Goal: Find specific page/section: Find specific page/section

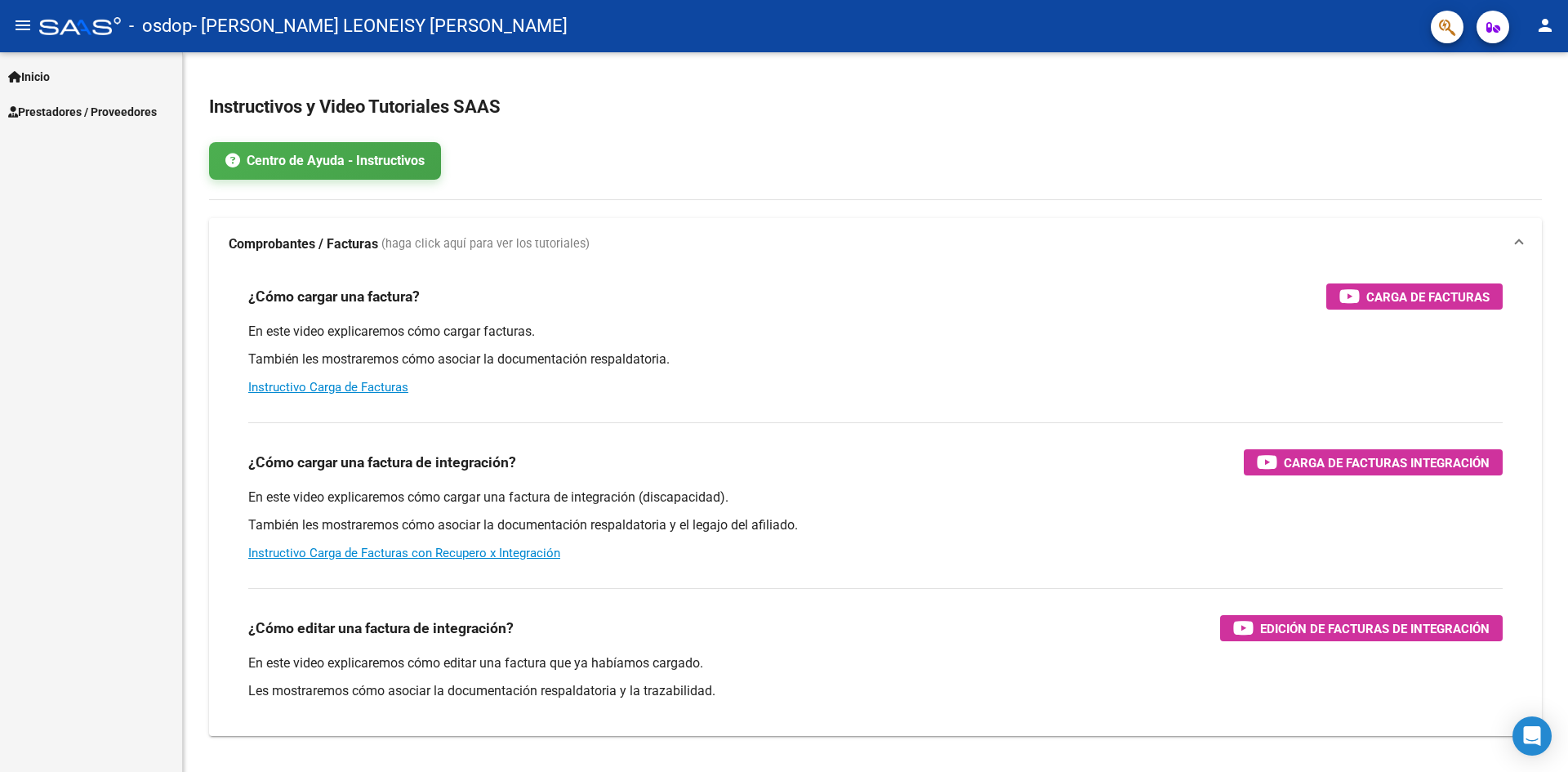
click at [50, 81] on span "Inicio" at bounding box center [28, 77] width 41 height 18
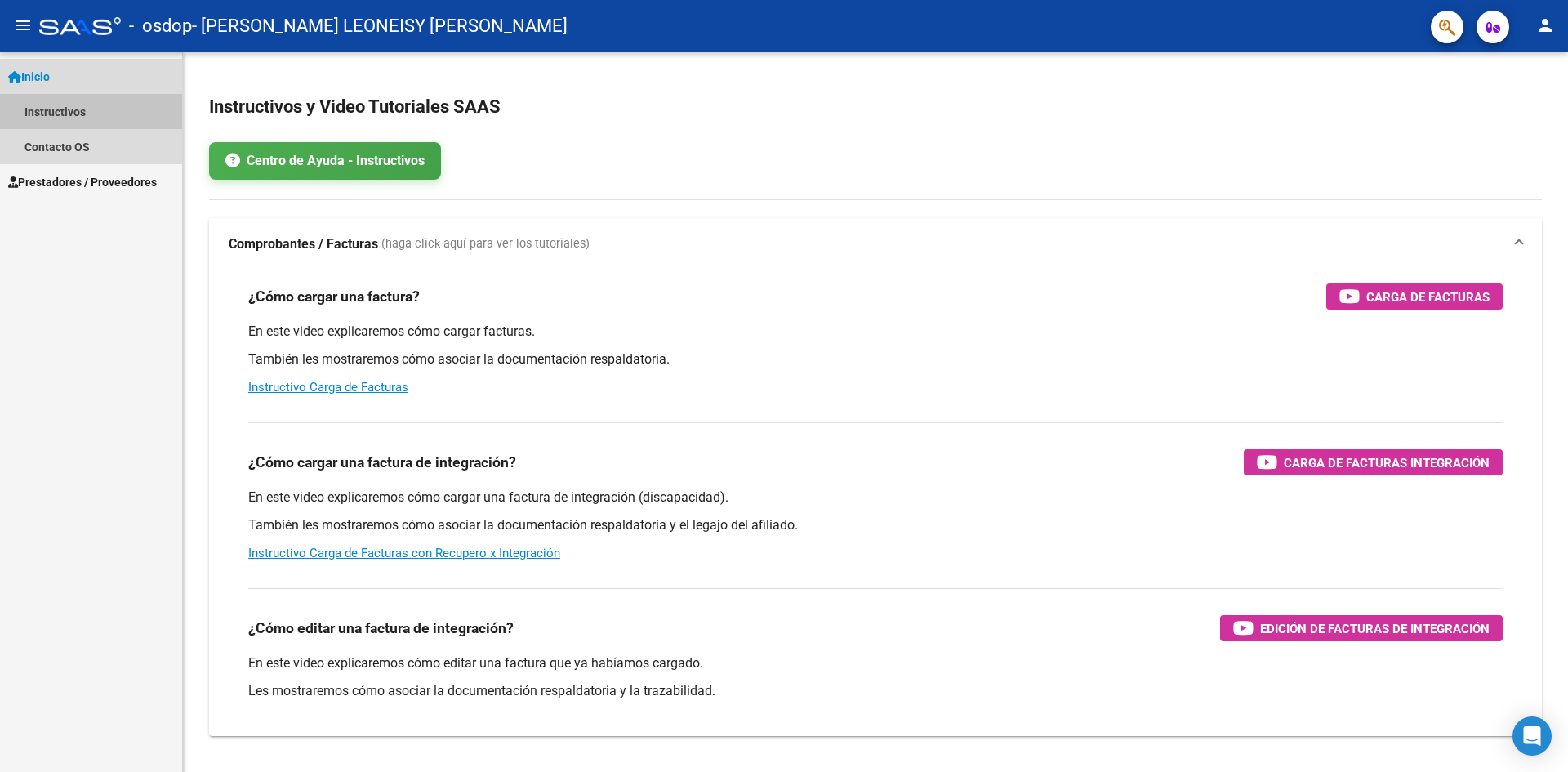
click at [56, 114] on link "Instructivos" at bounding box center [91, 112] width 182 height 35
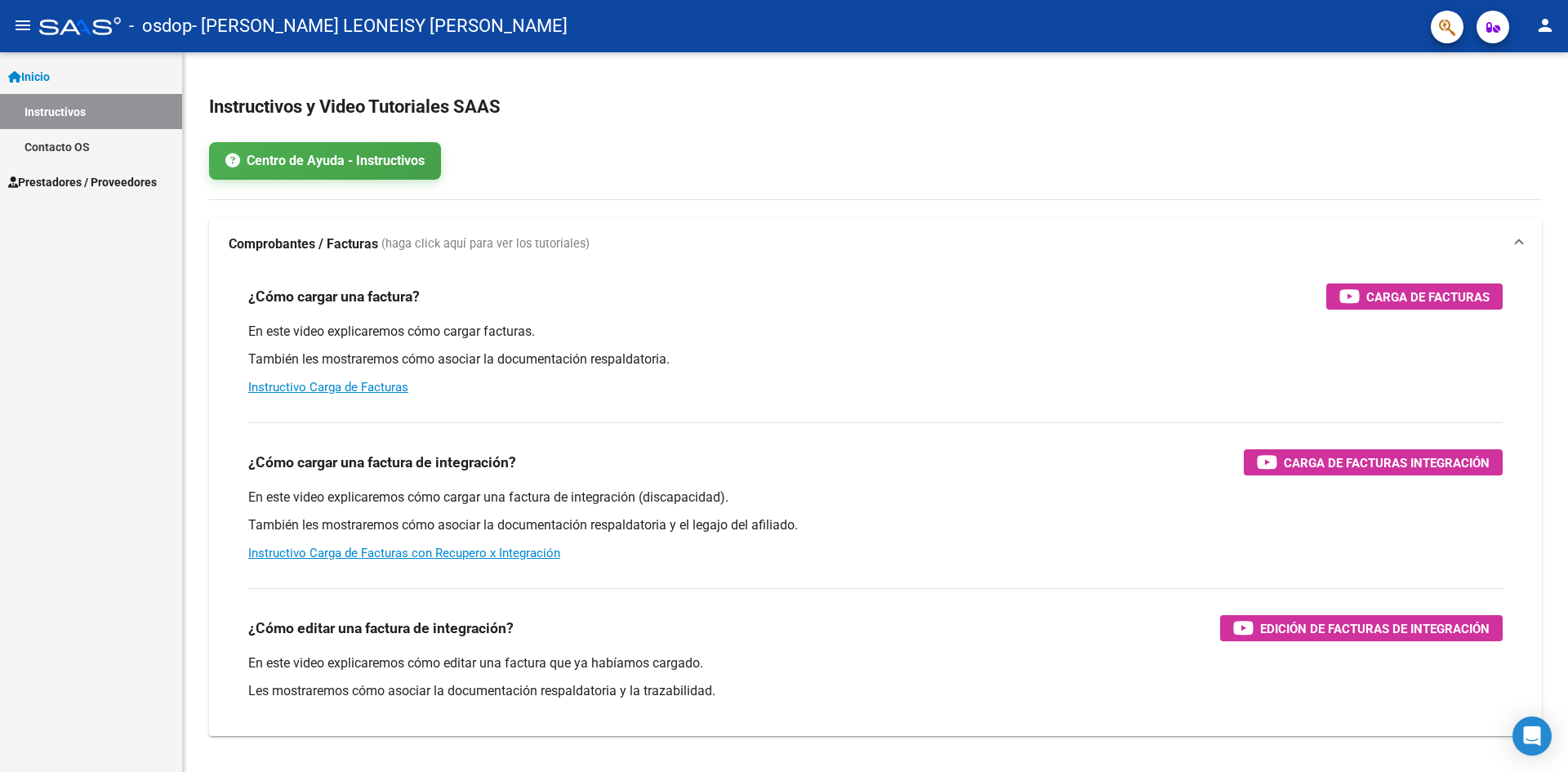
click at [50, 71] on span "Inicio" at bounding box center [28, 77] width 41 height 18
click at [24, 29] on mat-icon "menu" at bounding box center [23, 26] width 20 height 20
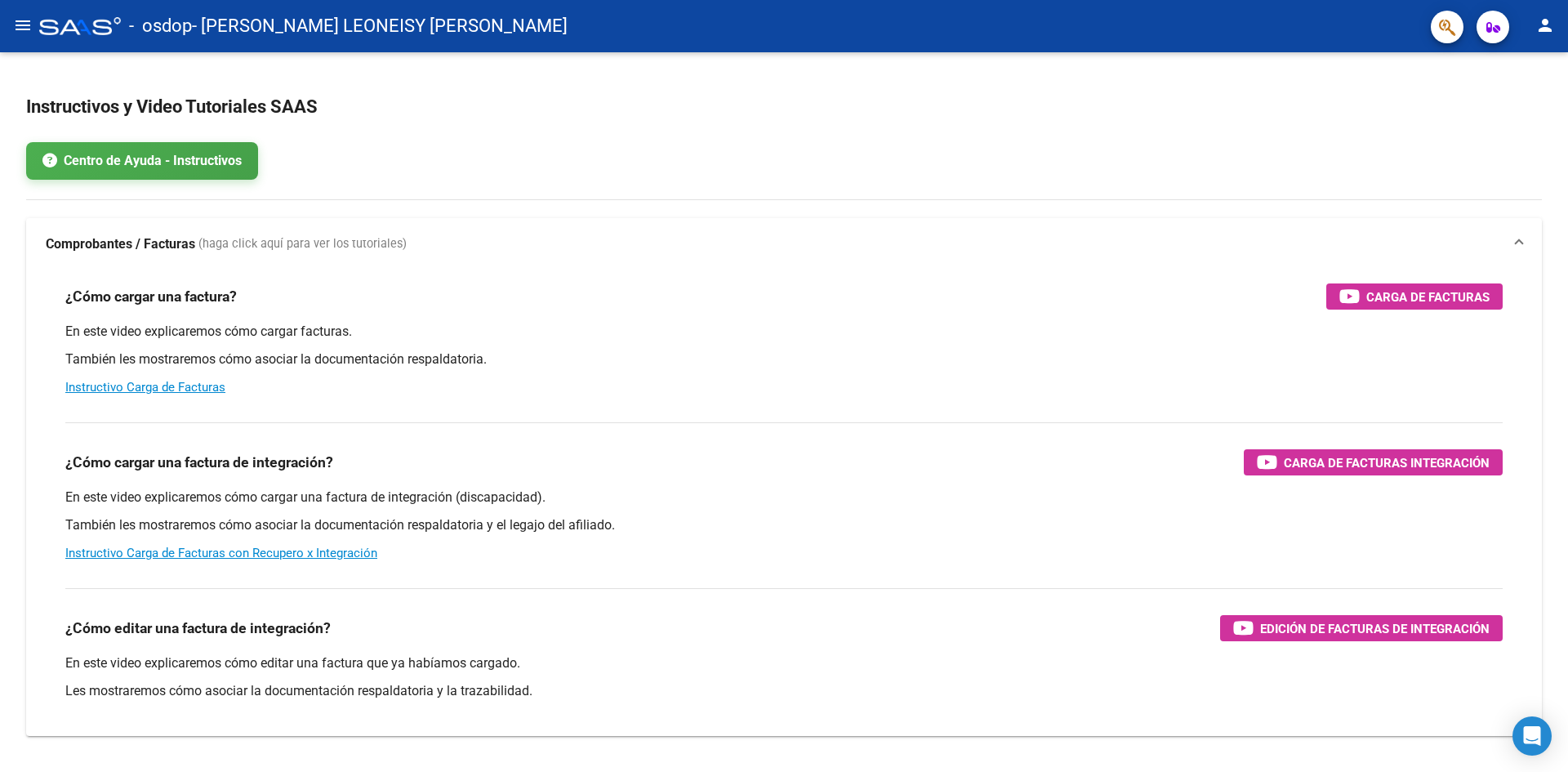
click at [24, 29] on mat-icon "menu" at bounding box center [23, 26] width 20 height 20
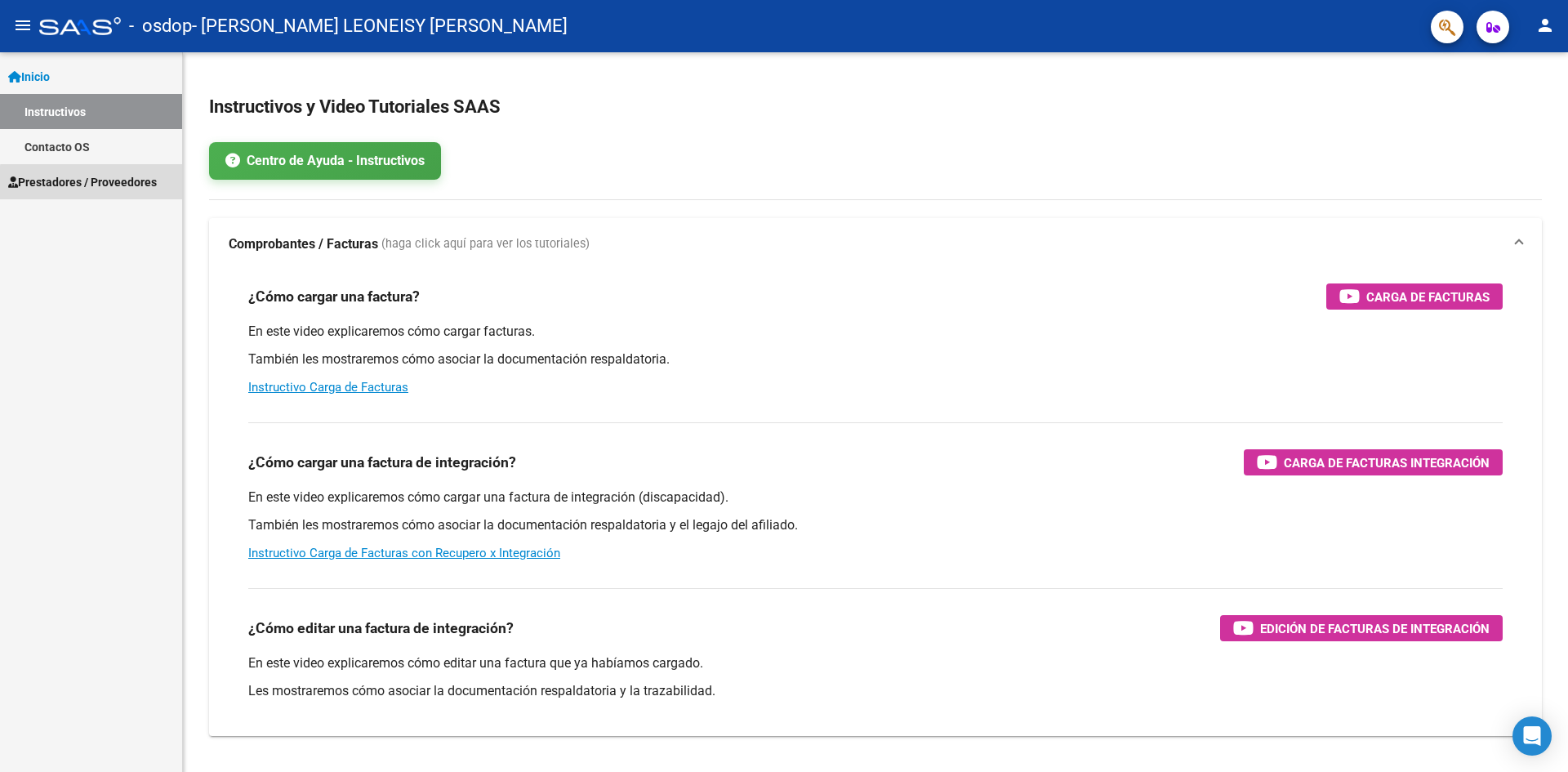
click at [105, 183] on span "Prestadores / Proveedores" at bounding box center [82, 182] width 149 height 18
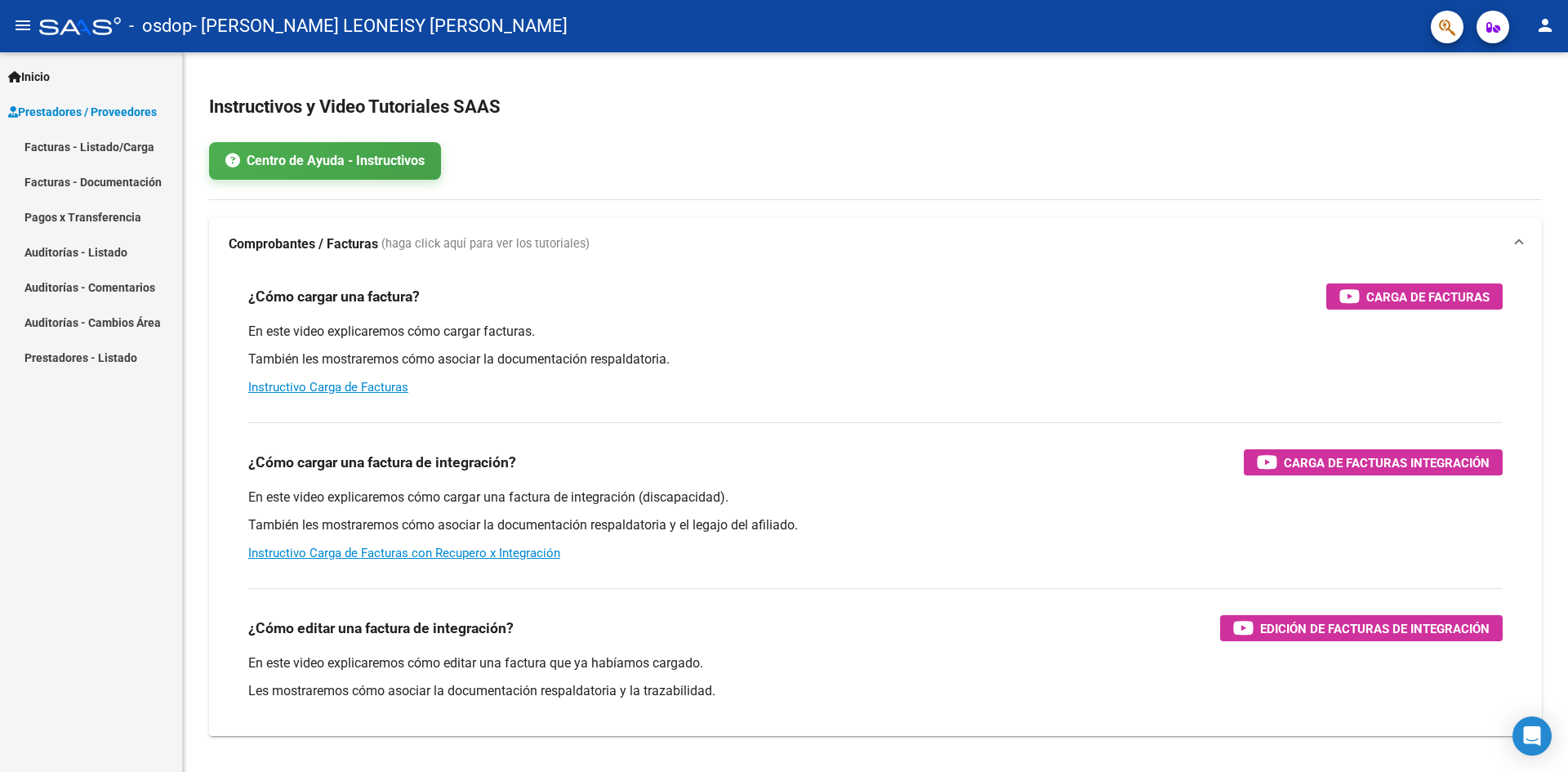
click at [103, 142] on link "Facturas - Listado/Carga" at bounding box center [91, 147] width 182 height 35
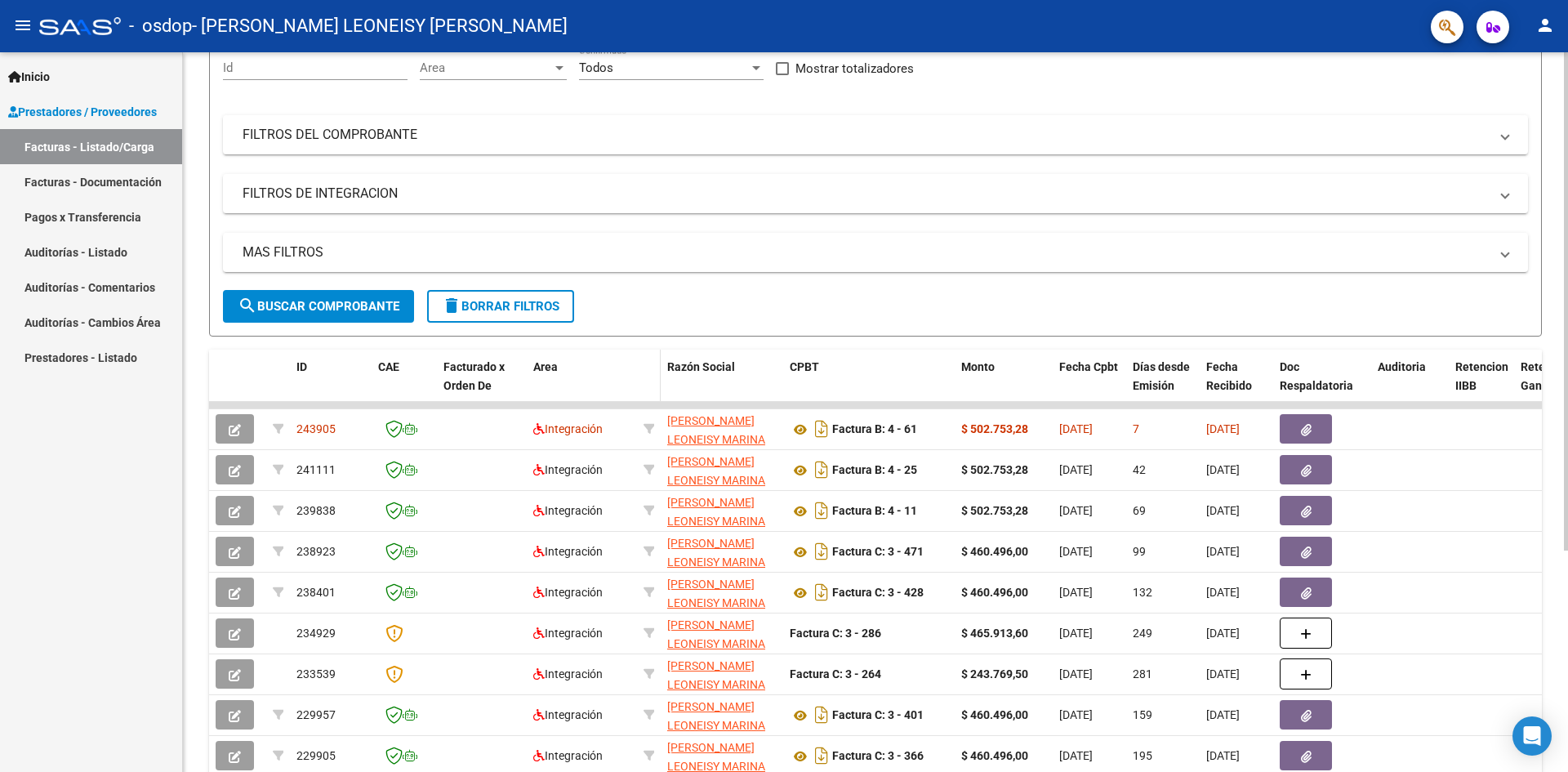
scroll to position [164, 0]
